Goal: Communication & Community: Answer question/provide support

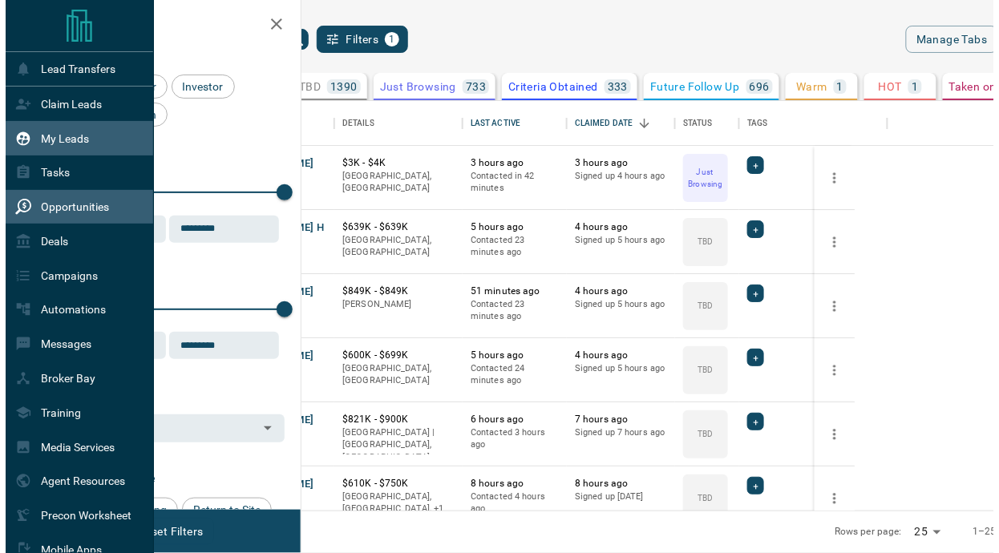
scroll to position [398, 661]
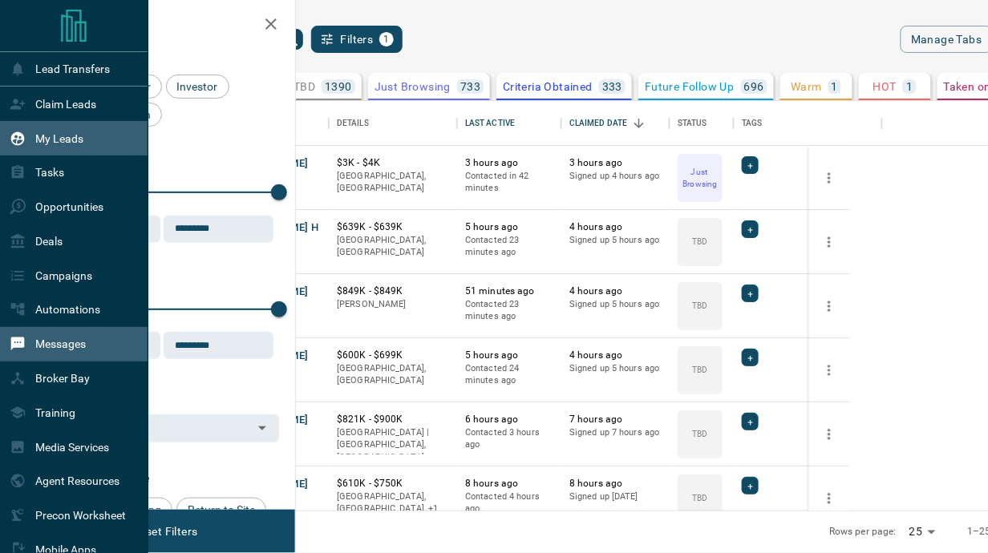
click at [110, 358] on div "Messages" at bounding box center [74, 344] width 148 height 34
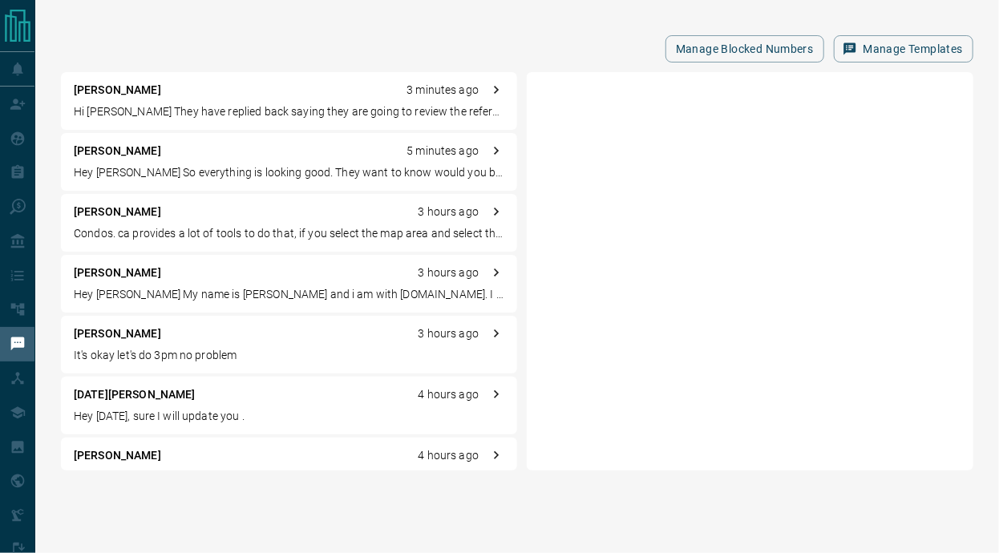
click at [143, 367] on div "[PERSON_NAME] 3 hours ago It's okay let's do 3pm no problem" at bounding box center [289, 345] width 456 height 58
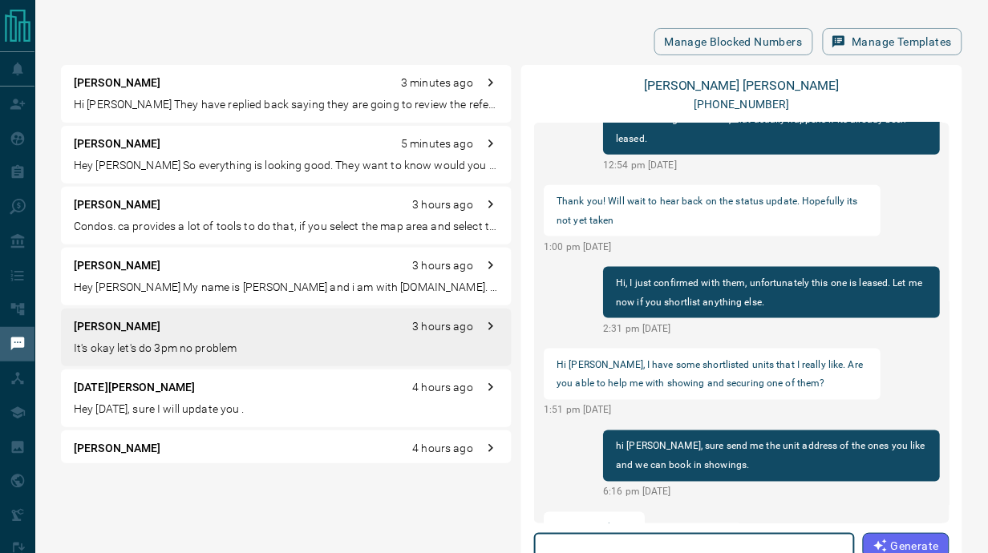
scroll to position [407, 0]
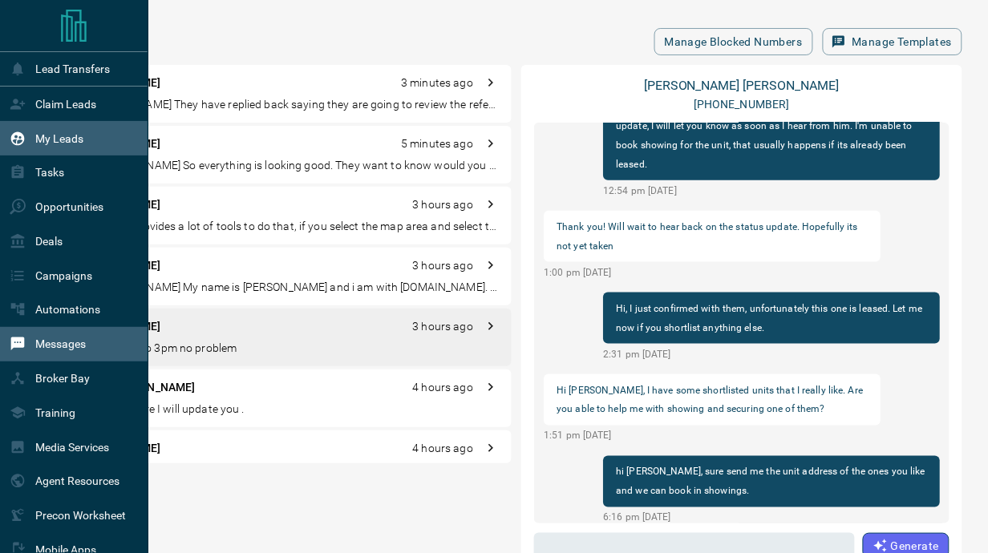
click at [73, 138] on p "My Leads" at bounding box center [59, 138] width 48 height 13
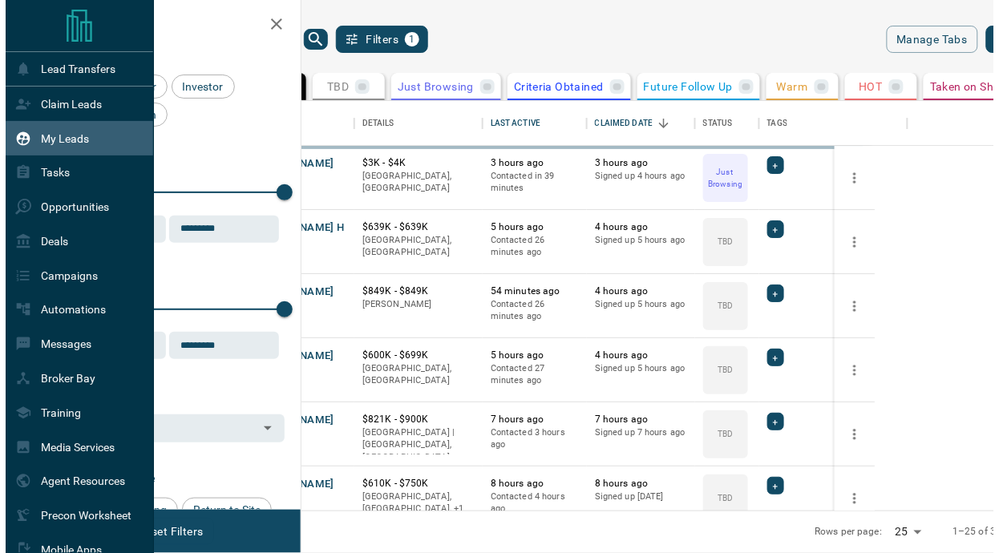
scroll to position [398, 661]
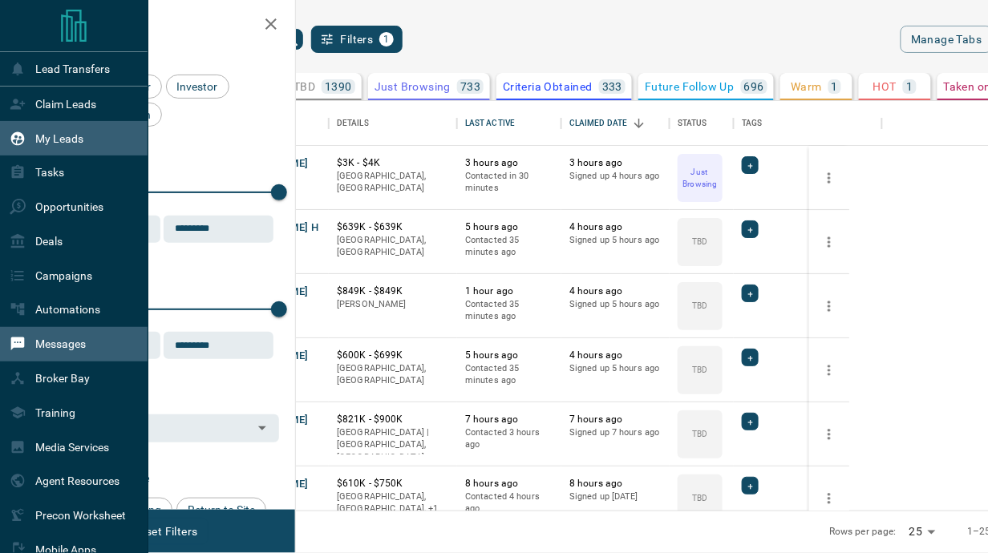
click at [30, 346] on div "Messages" at bounding box center [48, 344] width 76 height 26
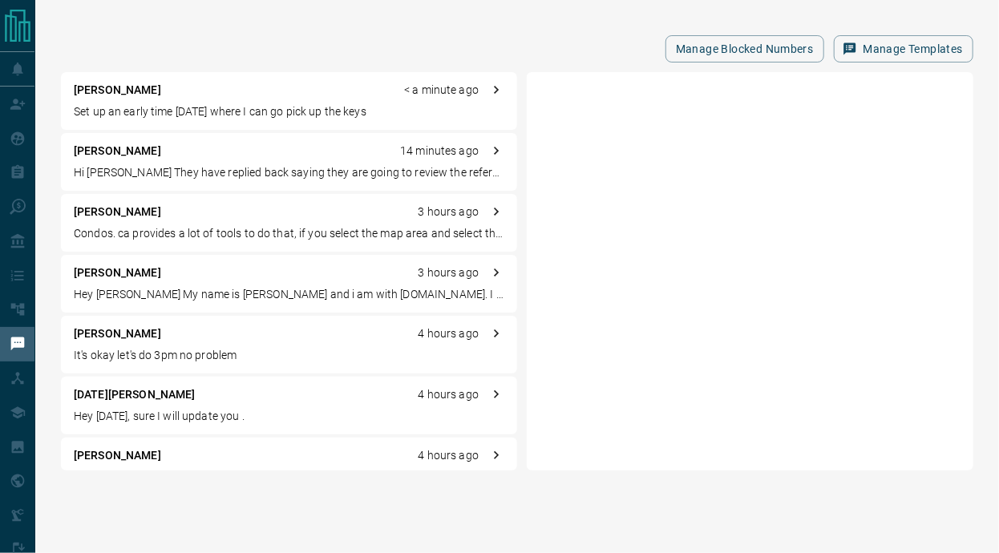
click at [257, 92] on div "[PERSON_NAME] < a minute ago" at bounding box center [289, 90] width 430 height 17
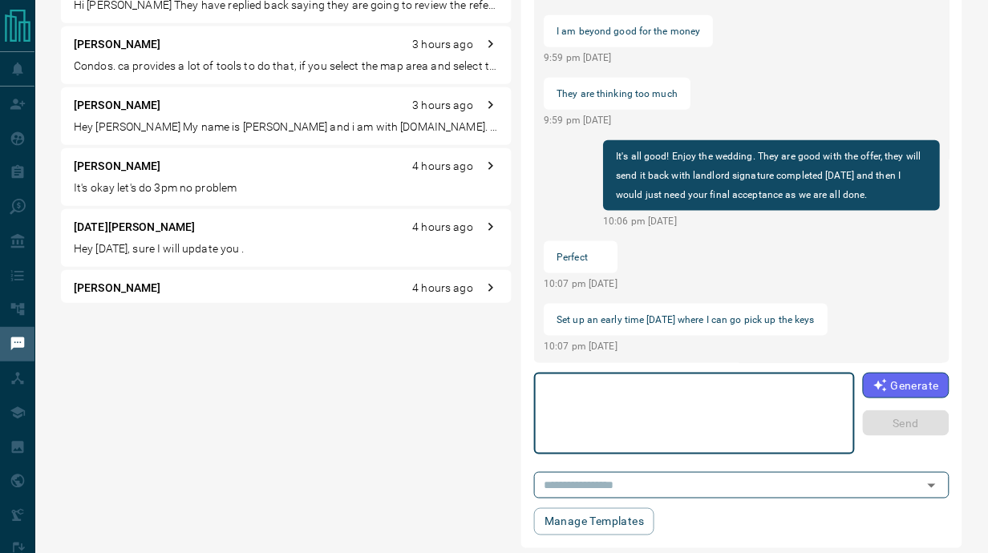
scroll to position [188, 0]
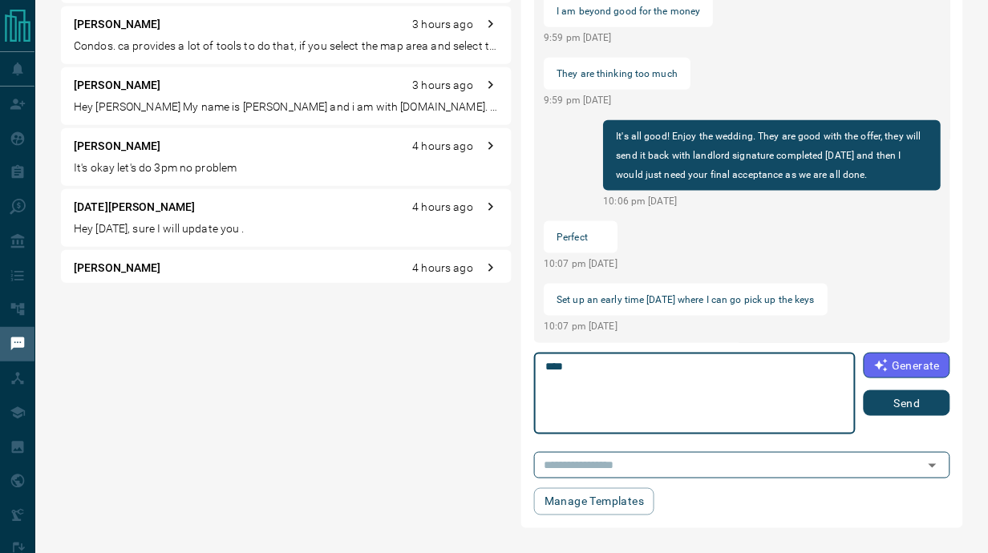
type textarea "****"
click at [901, 402] on button "Send" at bounding box center [906, 403] width 87 height 26
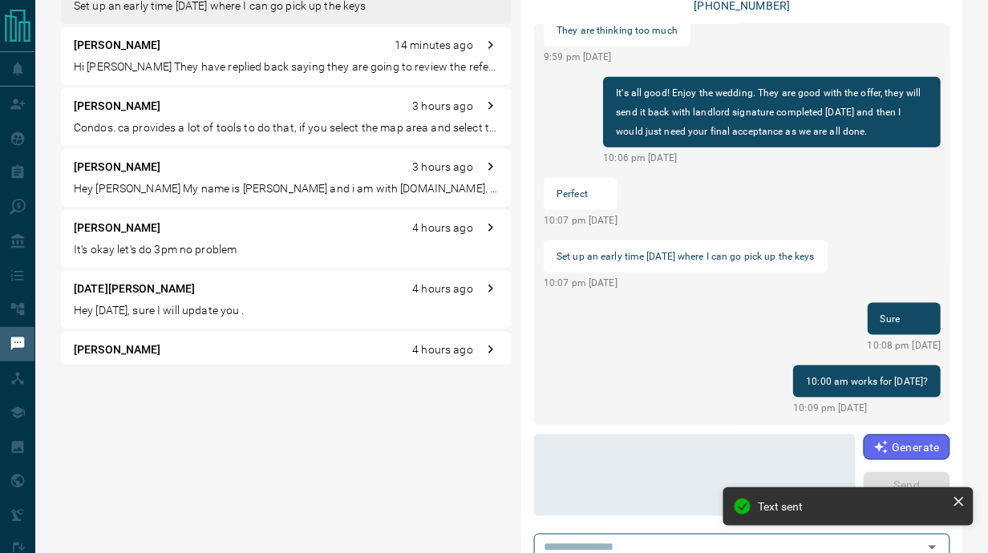
scroll to position [0, 0]
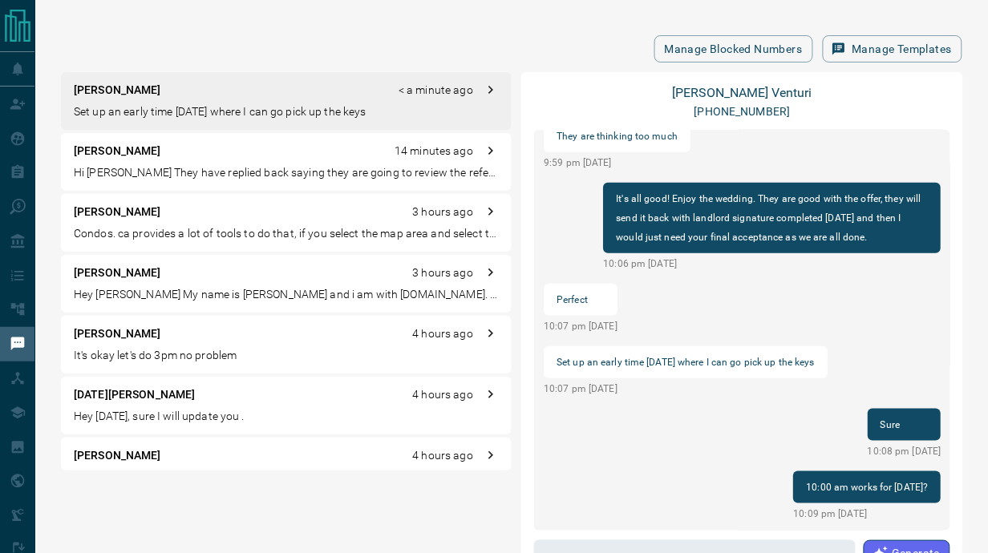
click at [149, 342] on div "[PERSON_NAME] 4 hours ago It's okay let's do 3pm no problem" at bounding box center [286, 345] width 450 height 58
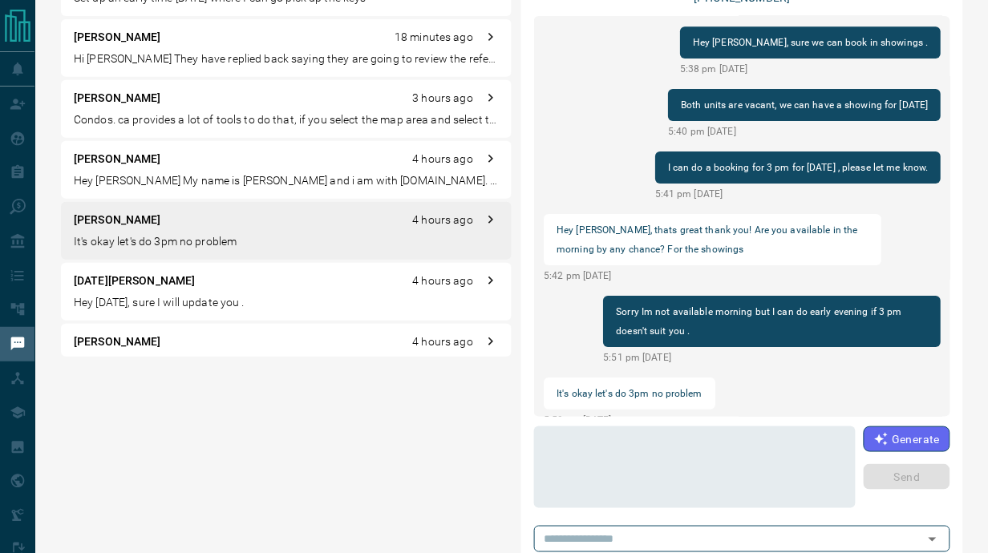
scroll to position [118, 0]
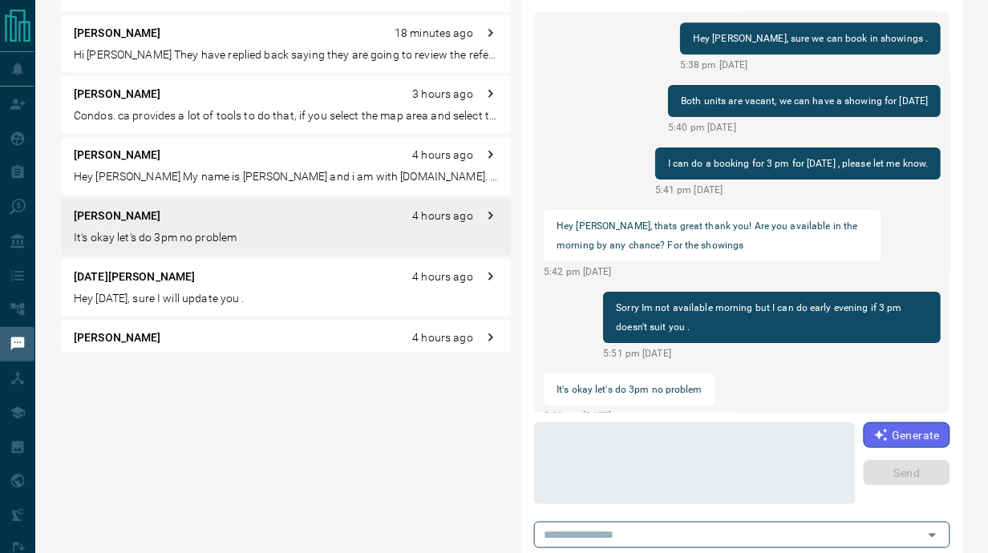
click at [678, 482] on textarea at bounding box center [694, 464] width 299 height 68
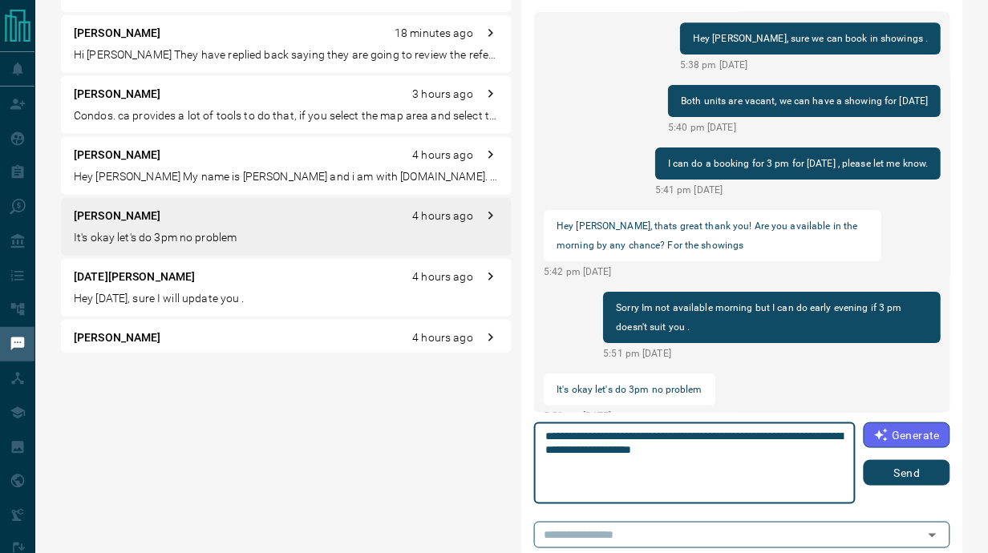
type textarea "**********"
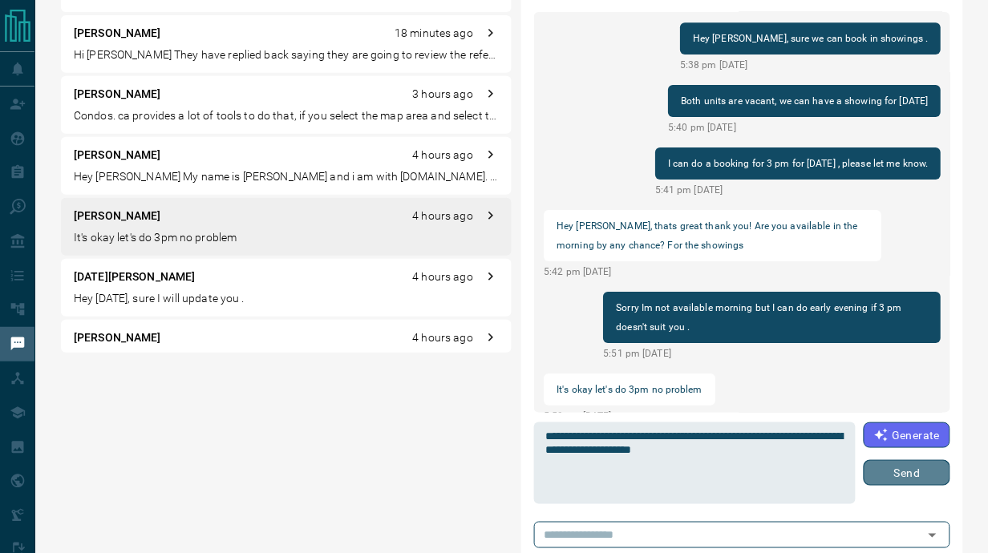
click at [910, 481] on button "Send" at bounding box center [906, 473] width 87 height 26
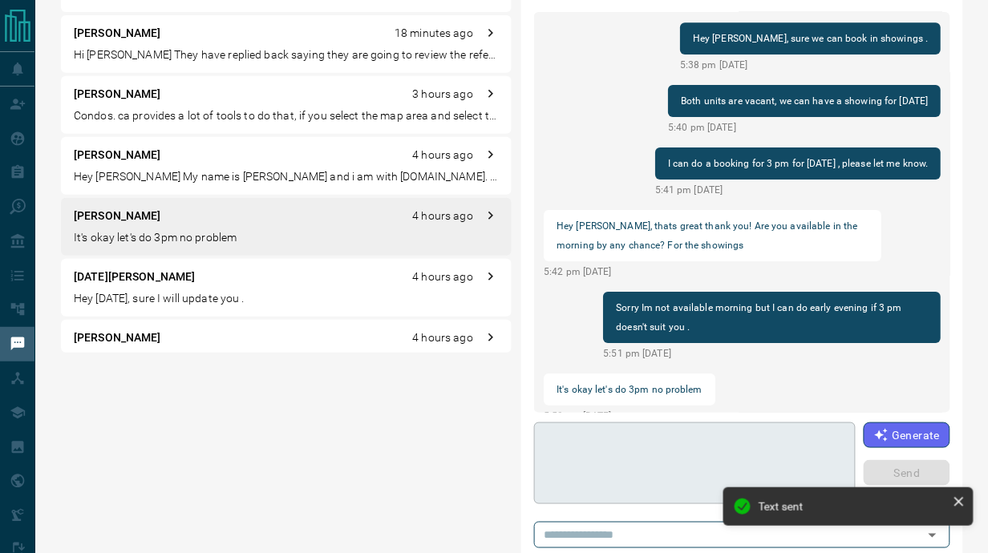
scroll to position [1245, 0]
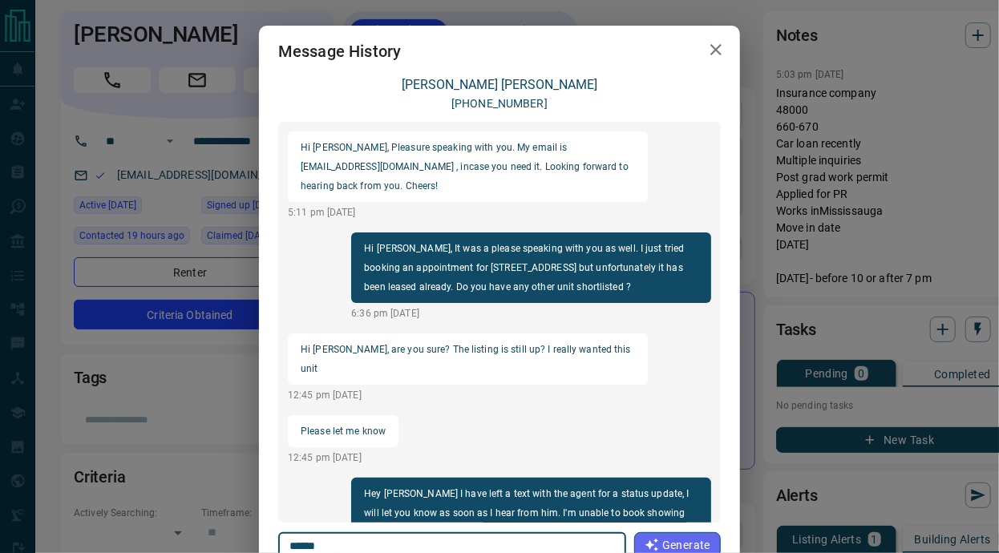
scroll to position [1125, 0]
